Goal: Information Seeking & Learning: Understand process/instructions

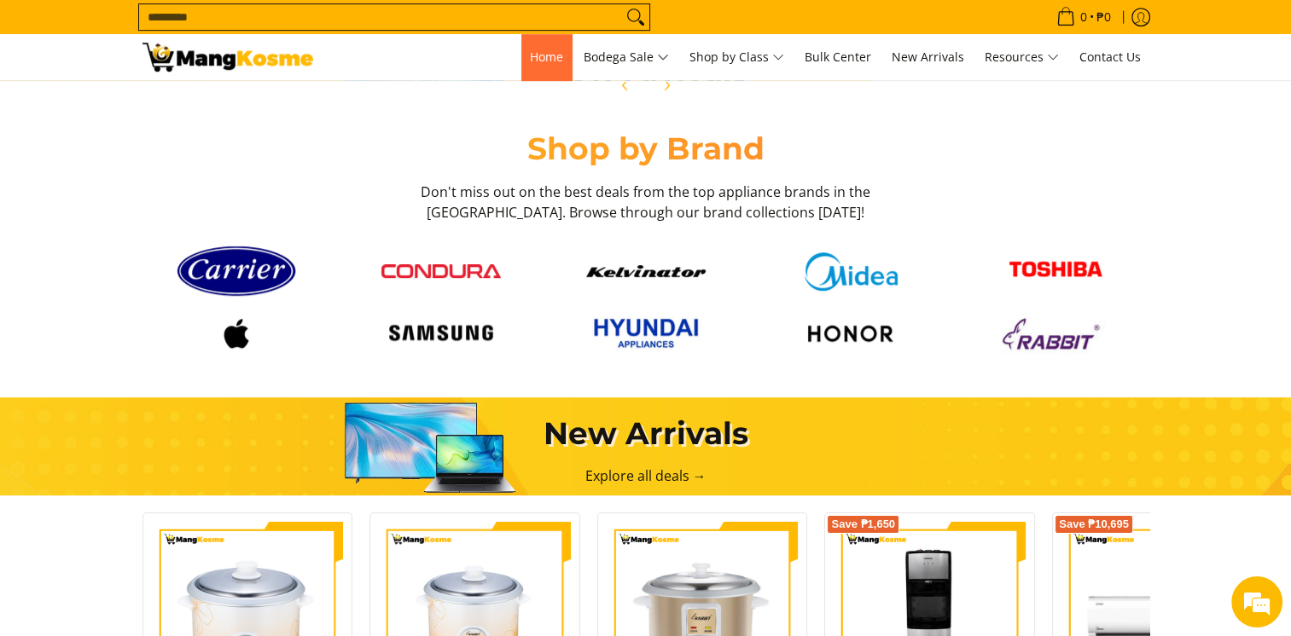
scroll to position [0, 8]
click at [544, 57] on span "Home" at bounding box center [546, 57] width 33 height 16
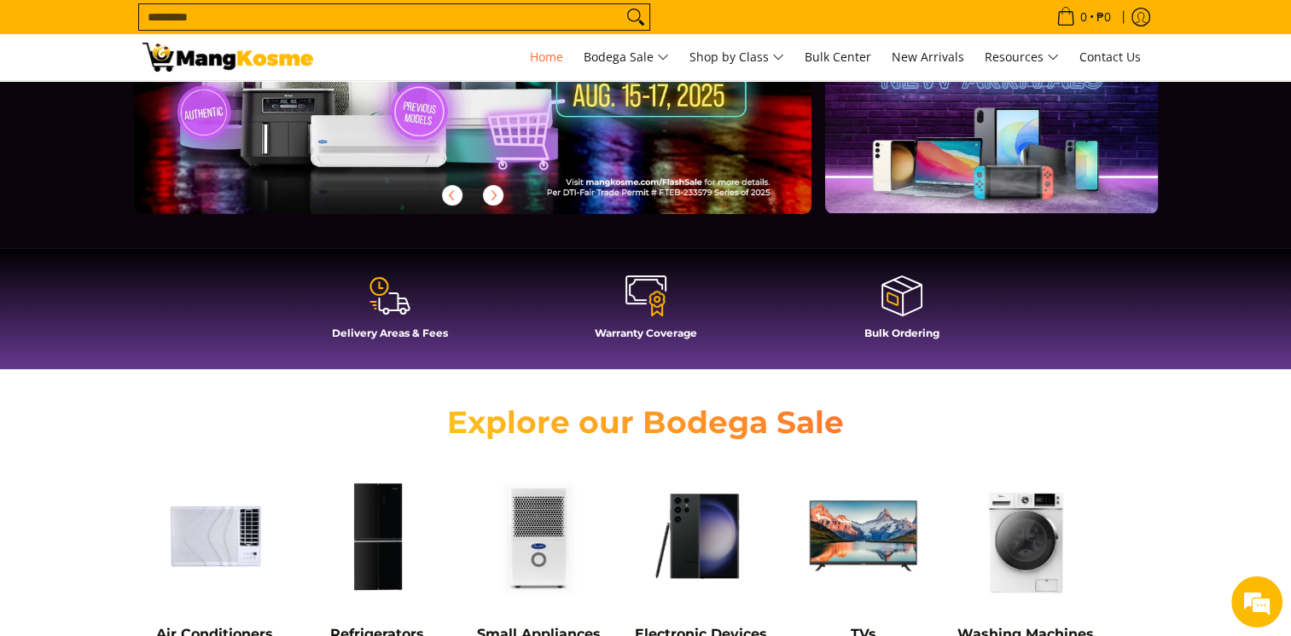
scroll to position [512, 0]
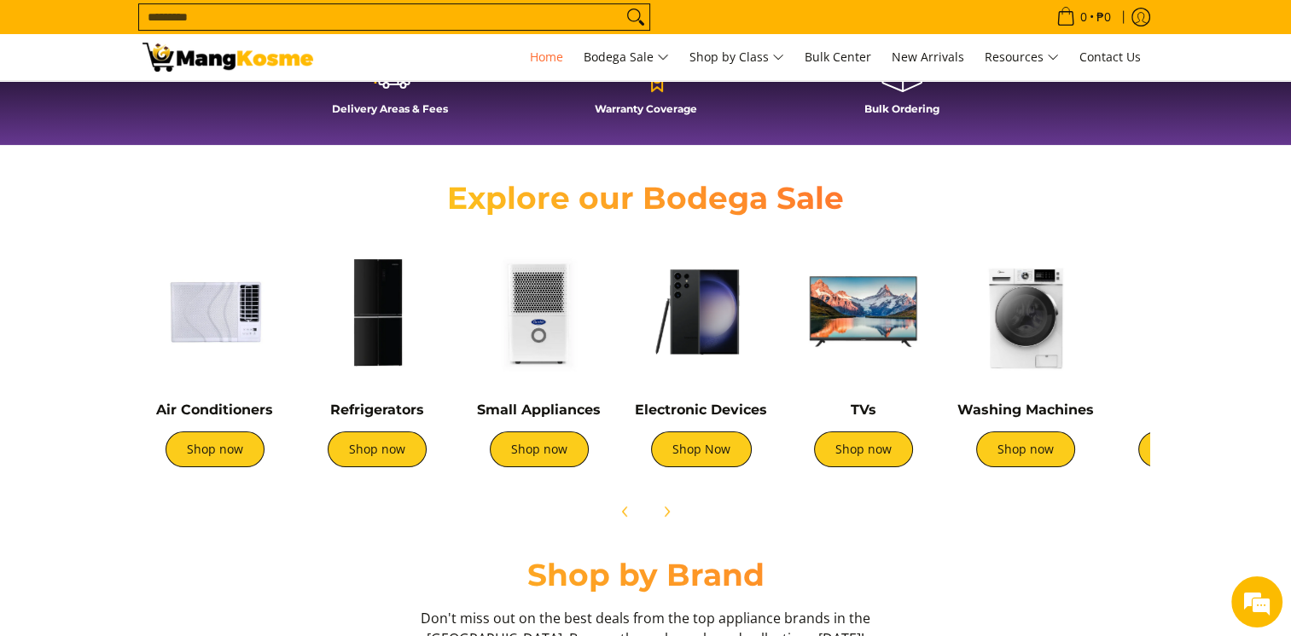
click at [405, 108] on h4 "Delivery Areas & Fees" at bounding box center [389, 108] width 239 height 13
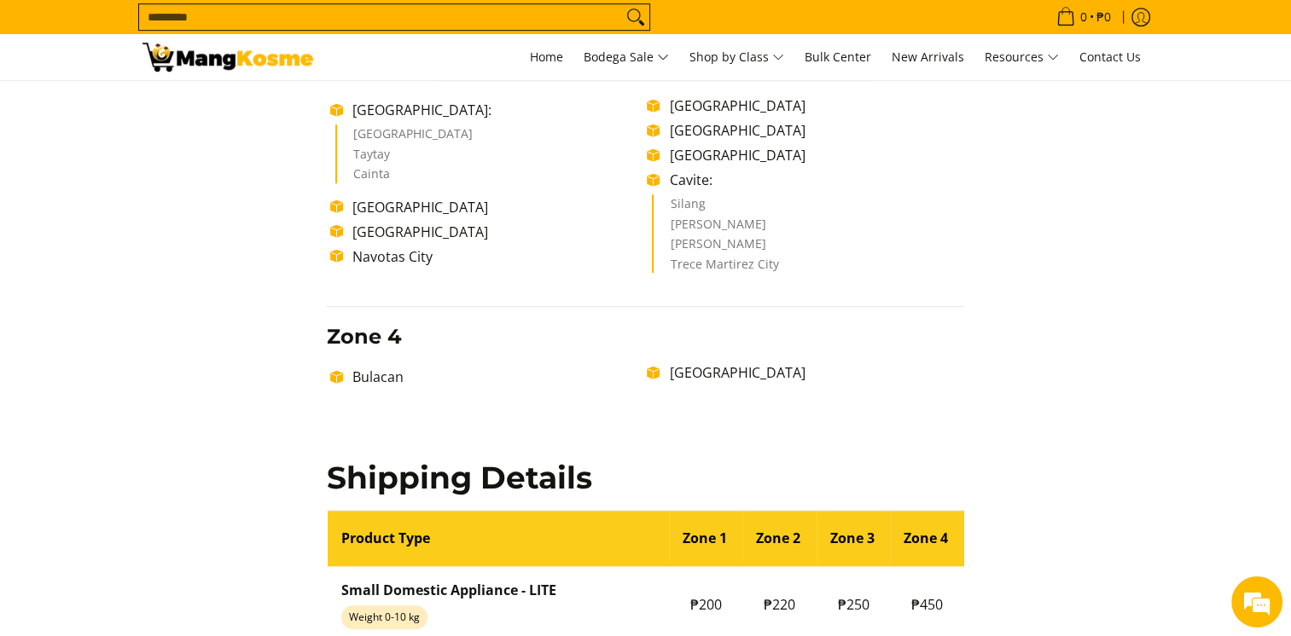
scroll to position [1280, 0]
